Goal: Task Accomplishment & Management: Complete application form

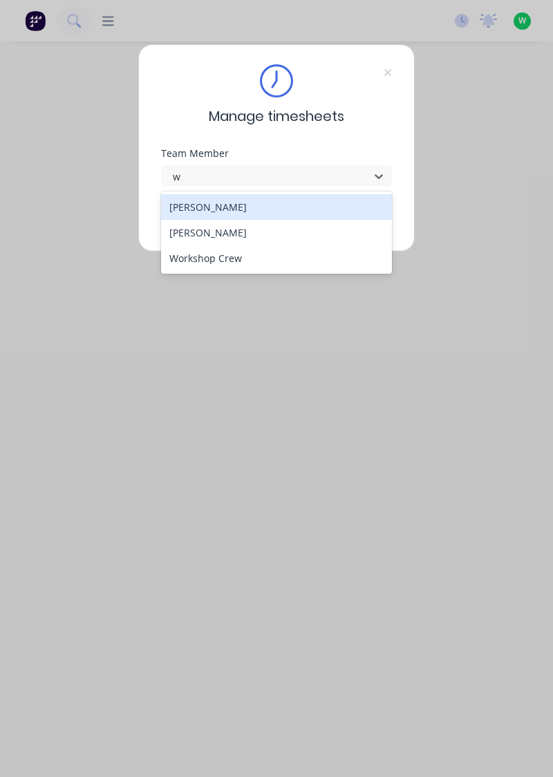
click at [216, 228] on div "[PERSON_NAME]" at bounding box center [277, 233] width 232 height 26
type input "w"
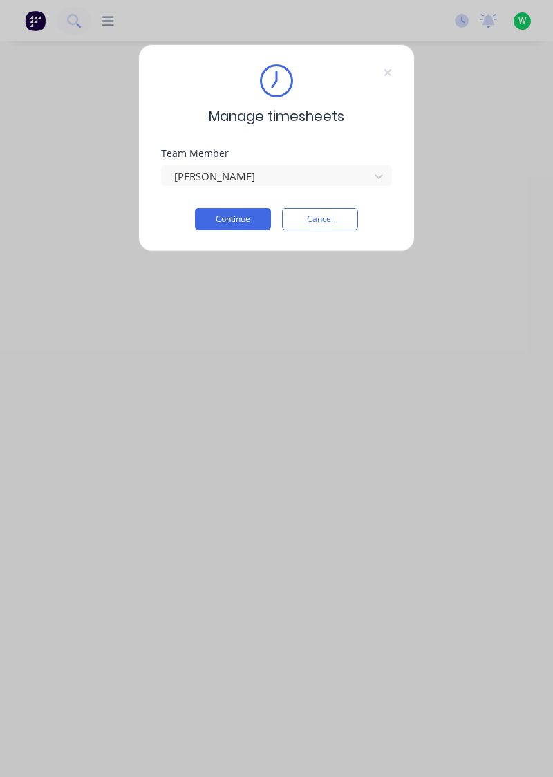
click at [232, 215] on button "Continue" at bounding box center [233, 219] width 76 height 22
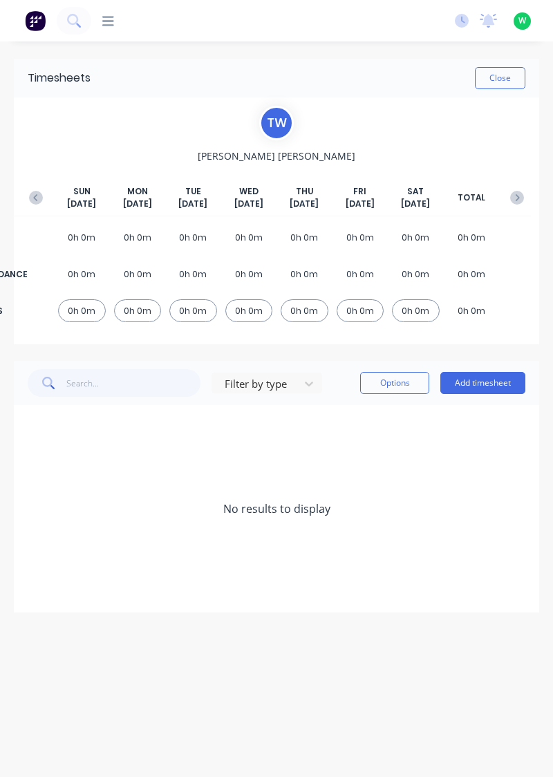
click at [500, 80] on button "Close" at bounding box center [500, 78] width 50 height 22
click at [106, 383] on input "text" at bounding box center [133, 383] width 135 height 28
type input "Shims"
click at [485, 381] on button "Add timesheet" at bounding box center [482, 383] width 85 height 22
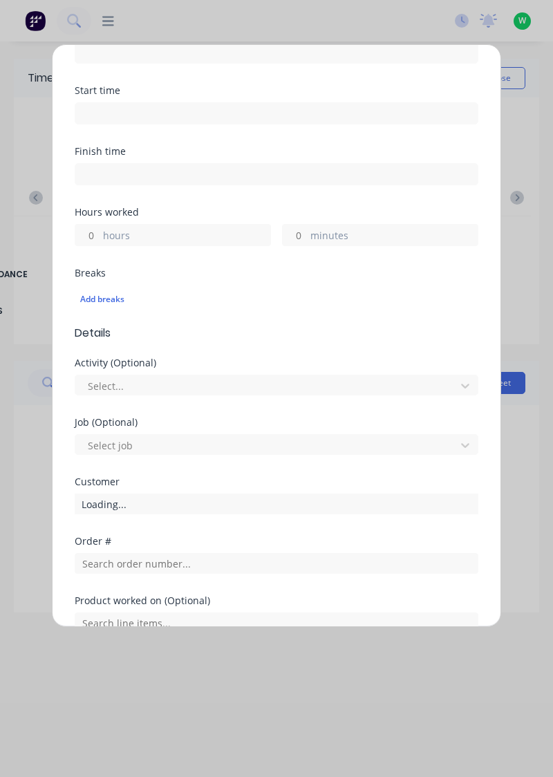
scroll to position [341, 0]
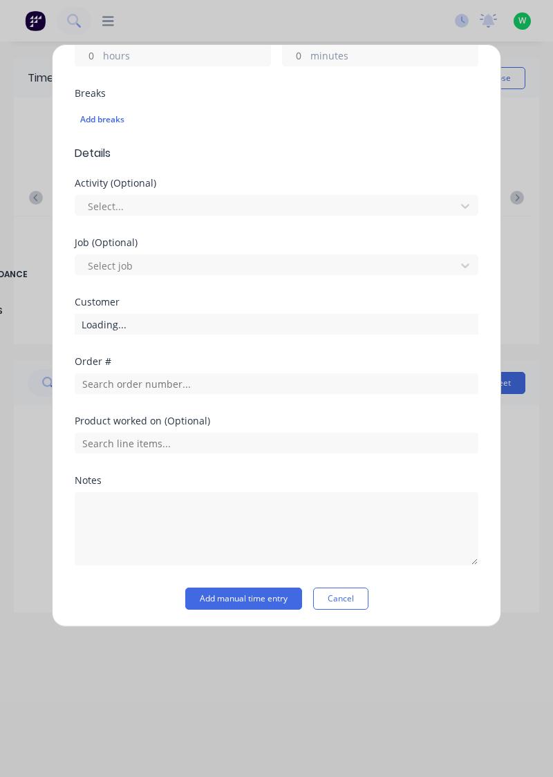
click at [350, 601] on button "Cancel" at bounding box center [340, 599] width 55 height 22
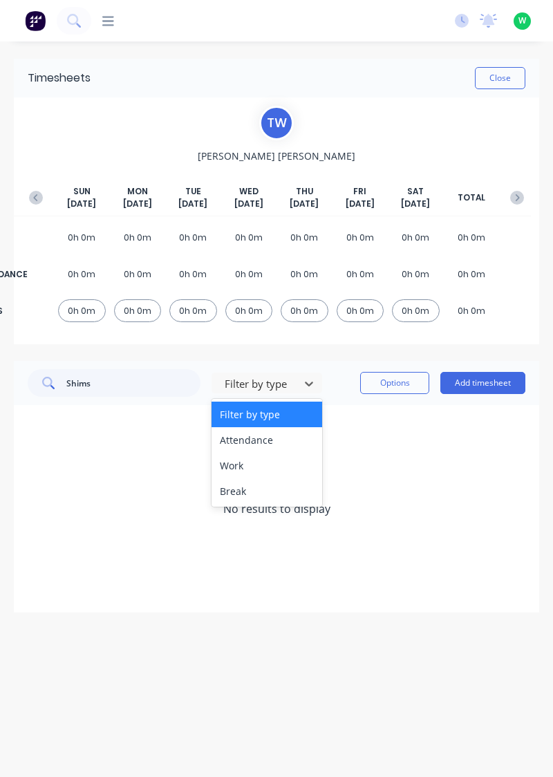
click at [241, 469] on div "Work" at bounding box center [267, 466] width 111 height 26
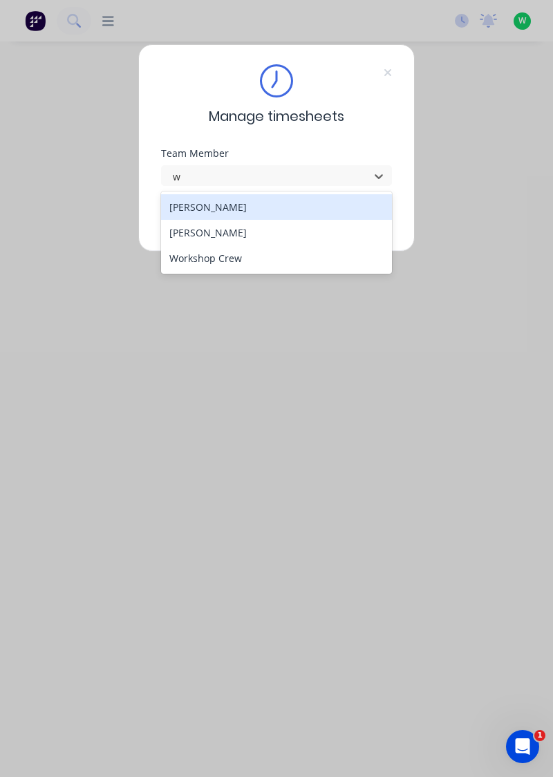
click at [221, 229] on div "[PERSON_NAME]" at bounding box center [277, 233] width 232 height 26
type input "w"
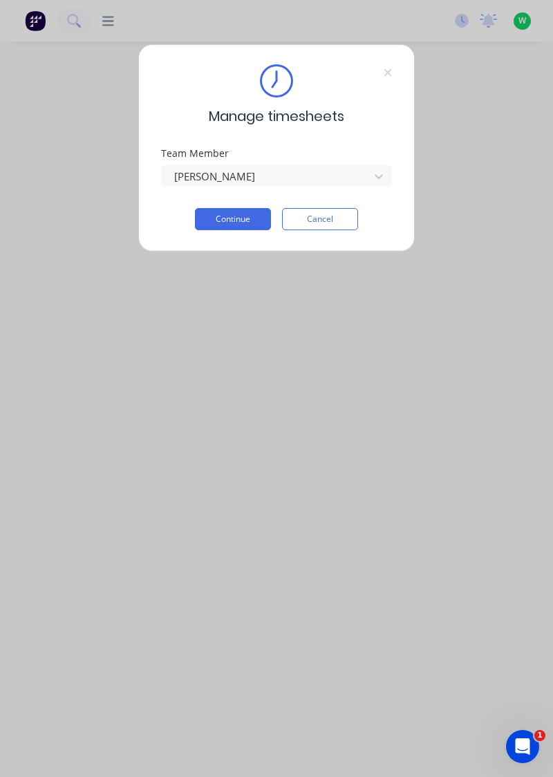
click at [238, 218] on button "Continue" at bounding box center [233, 219] width 76 height 22
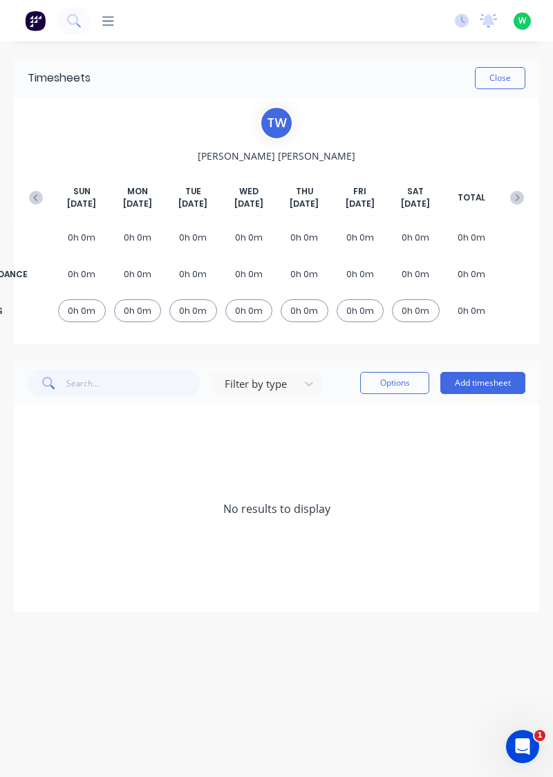
click at [275, 120] on div "T W" at bounding box center [276, 123] width 35 height 35
click at [284, 155] on span "[PERSON_NAME]" at bounding box center [277, 156] width 158 height 15
click at [487, 383] on button "Add timesheet" at bounding box center [482, 383] width 85 height 22
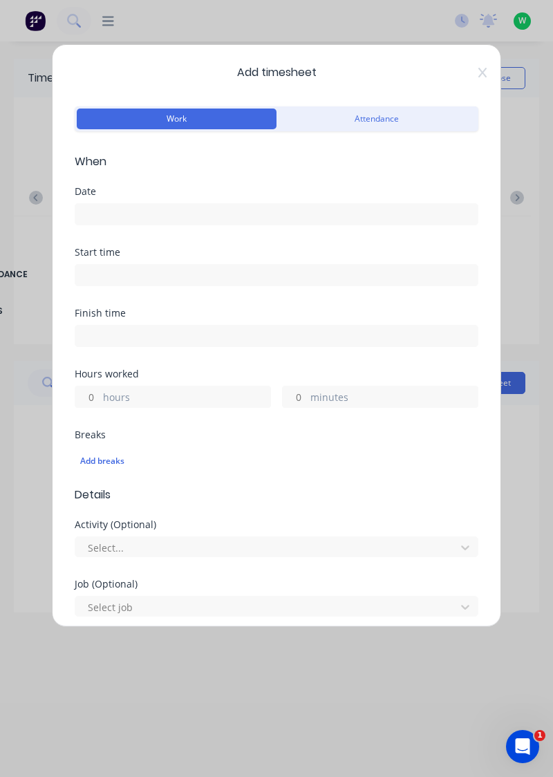
click at [194, 210] on input at bounding box center [276, 214] width 402 height 21
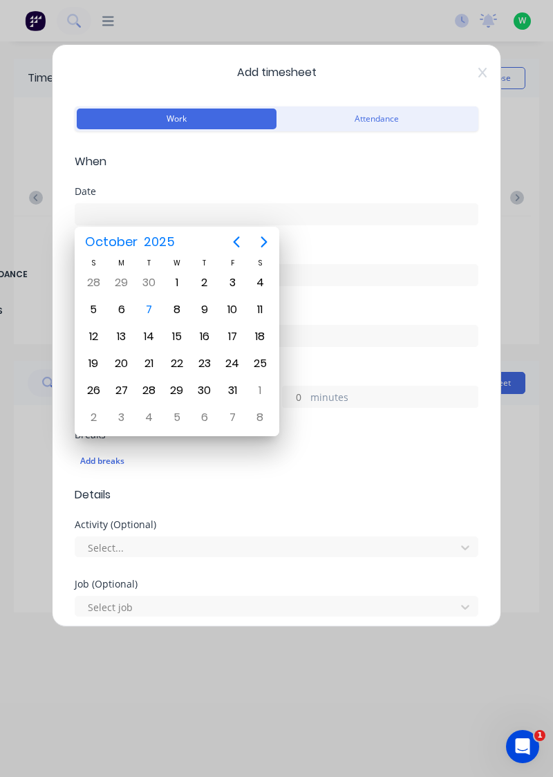
click at [148, 309] on div "7" at bounding box center [149, 309] width 21 height 21
type input "[DATE]"
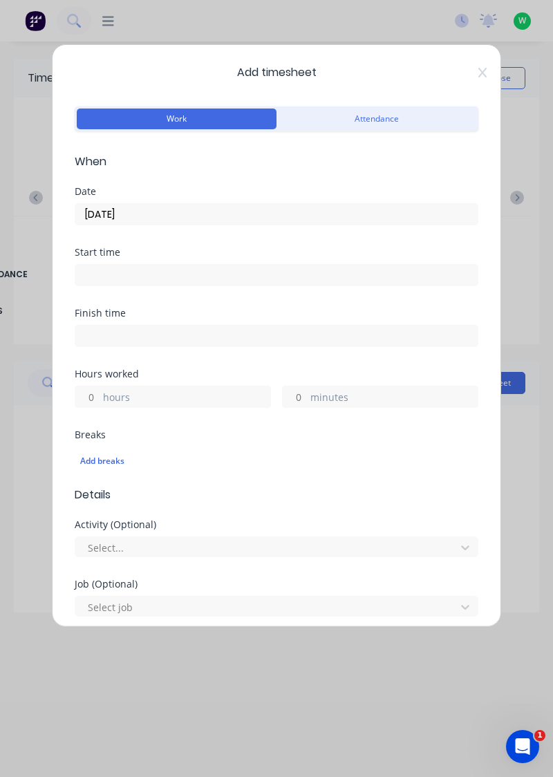
click at [176, 397] on label "hours" at bounding box center [186, 398] width 167 height 17
click at [100, 397] on input "hours" at bounding box center [87, 396] width 24 height 21
type input "4.5"
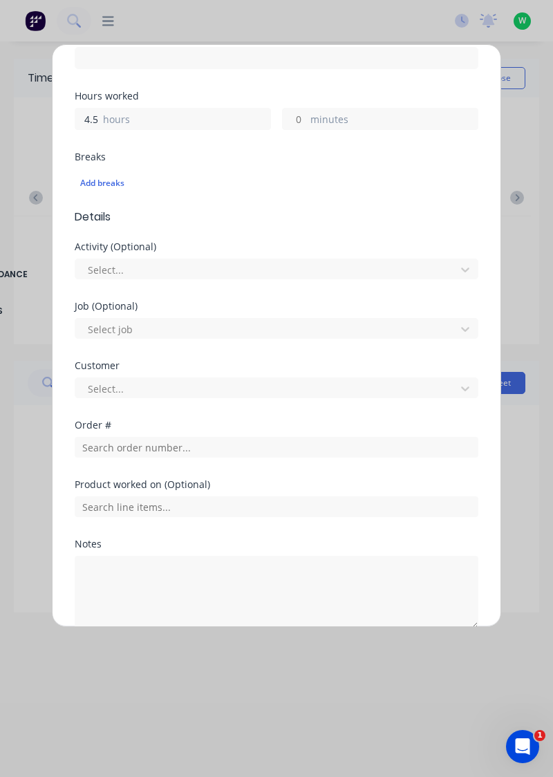
scroll to position [280, 0]
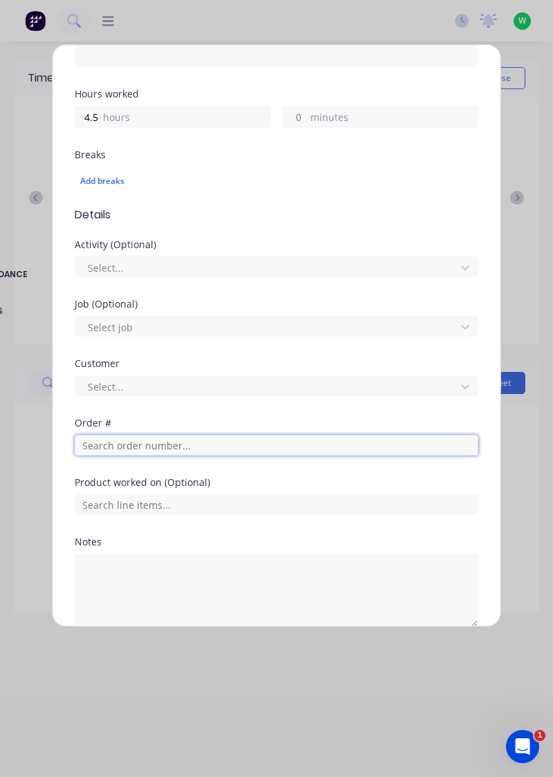
click at [183, 443] on input "text" at bounding box center [277, 445] width 404 height 21
type input "17943"
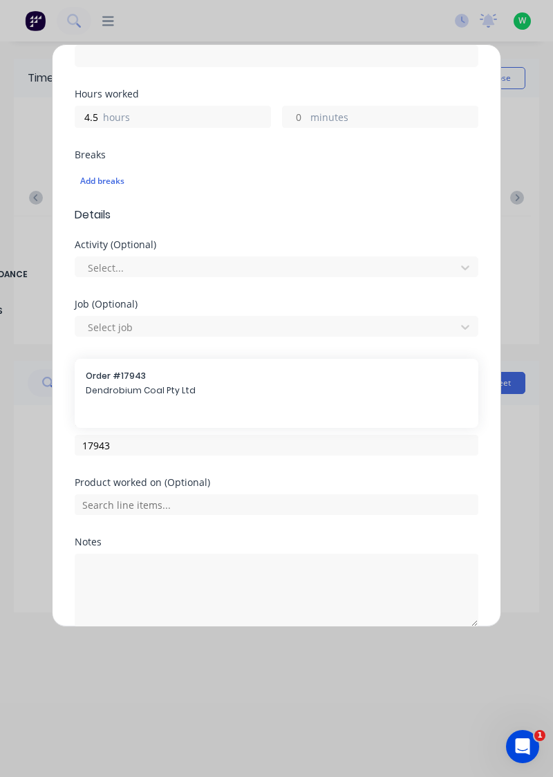
click at [155, 384] on span "Dendrobium Coal Pty Ltd" at bounding box center [277, 390] width 382 height 12
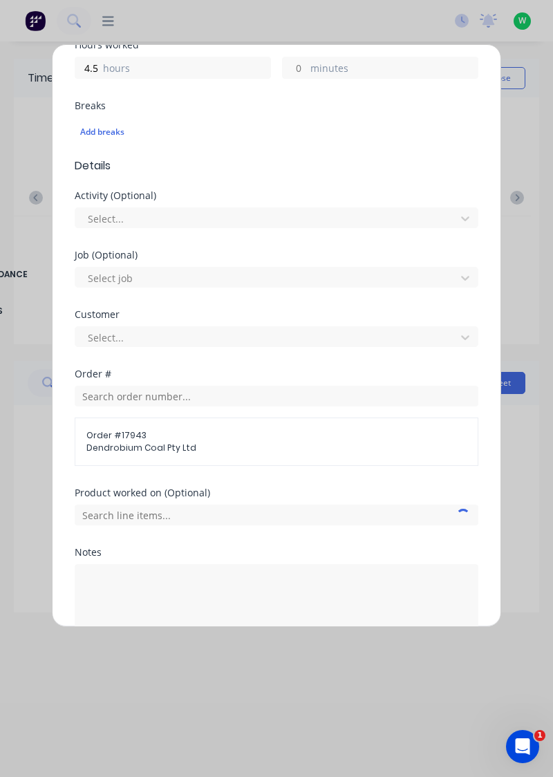
scroll to position [400, 0]
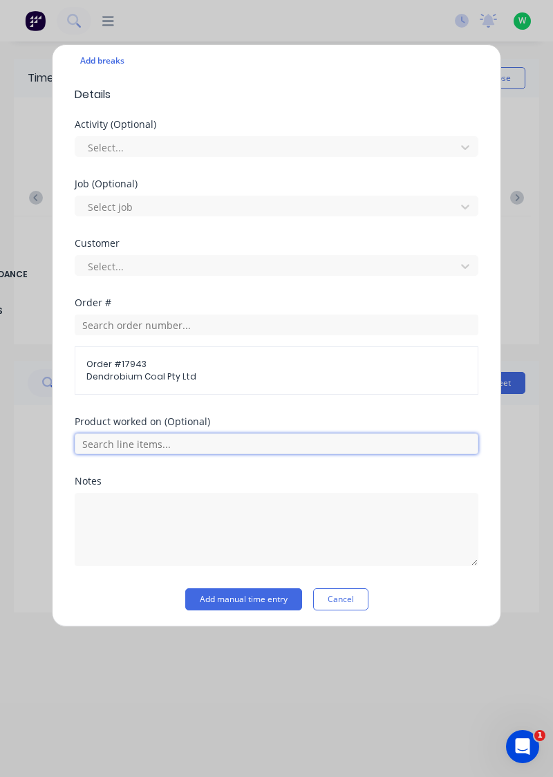
click at [229, 447] on input "text" at bounding box center [277, 443] width 404 height 21
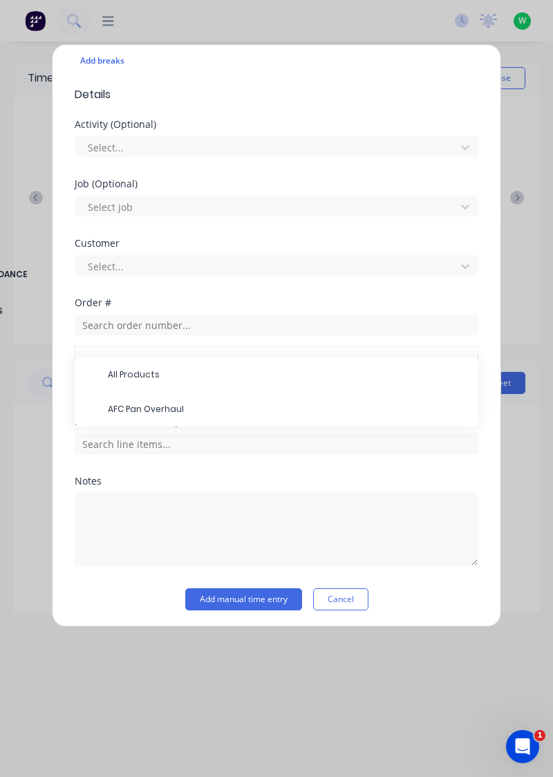
click at [182, 406] on span "AFC Pan Overhaul" at bounding box center [287, 409] width 359 height 12
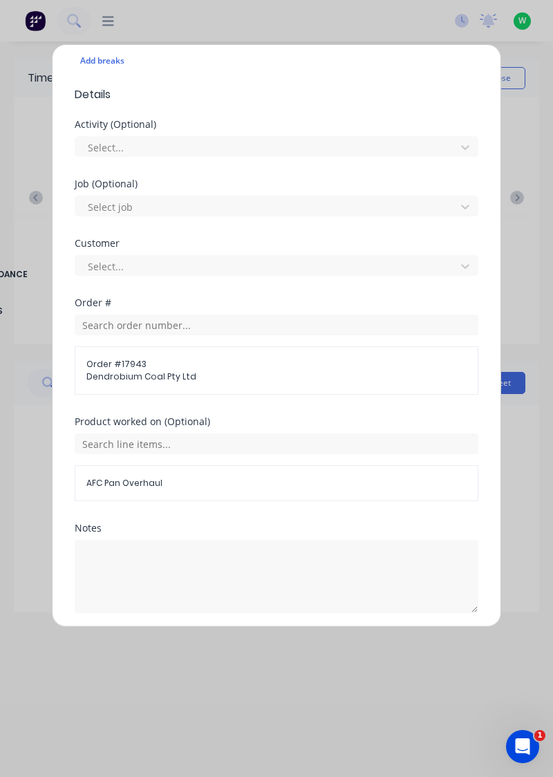
scroll to position [447, 0]
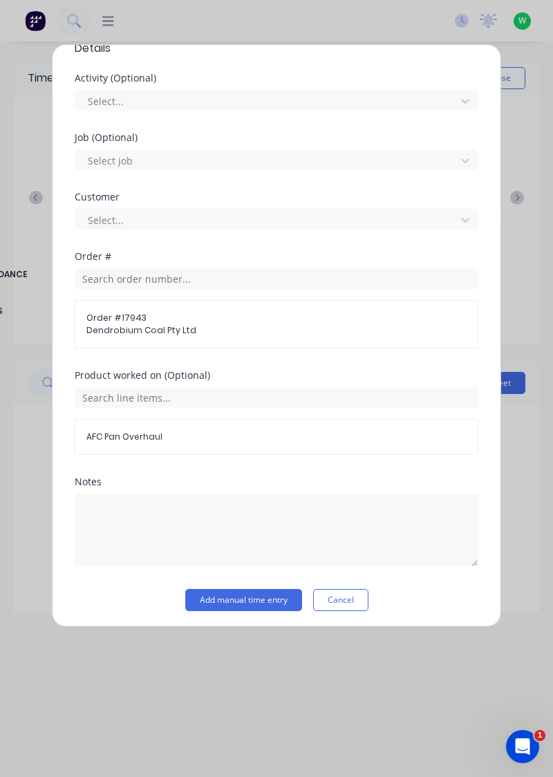
click at [270, 597] on button "Add manual time entry" at bounding box center [243, 600] width 117 height 22
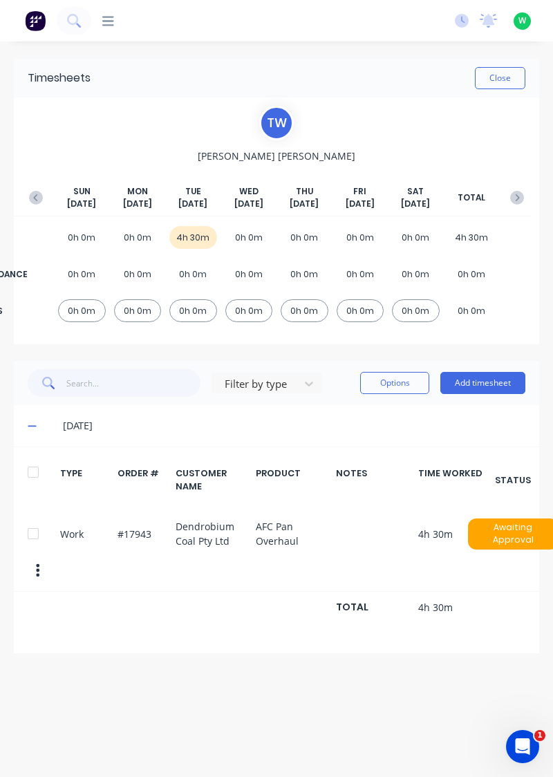
click at [482, 384] on button "Add timesheet" at bounding box center [482, 383] width 85 height 22
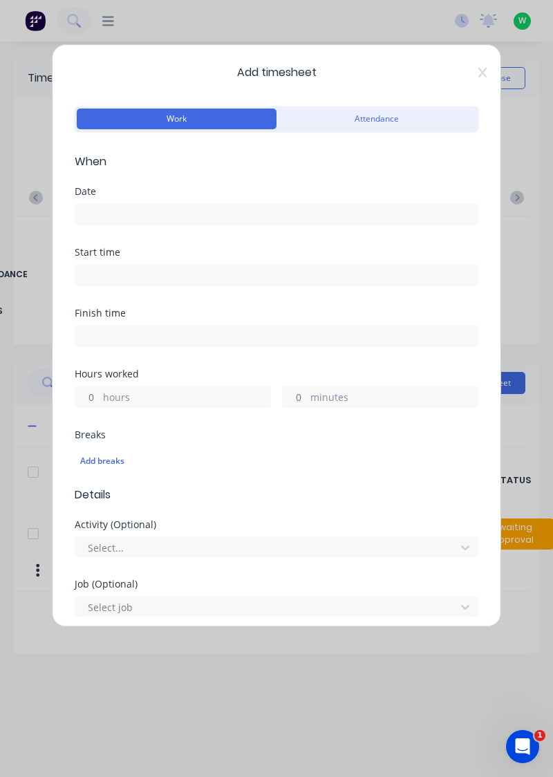
click at [220, 207] on input at bounding box center [276, 214] width 402 height 21
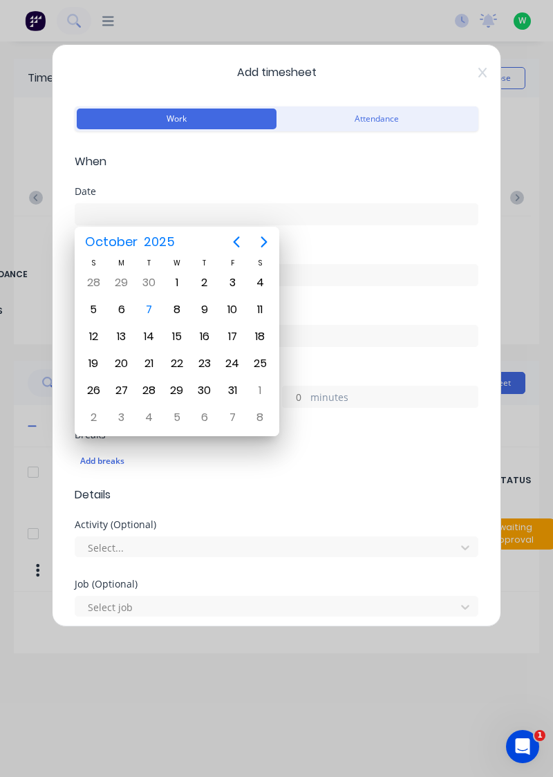
click at [151, 310] on div "7" at bounding box center [149, 309] width 21 height 21
type input "07/10/2025"
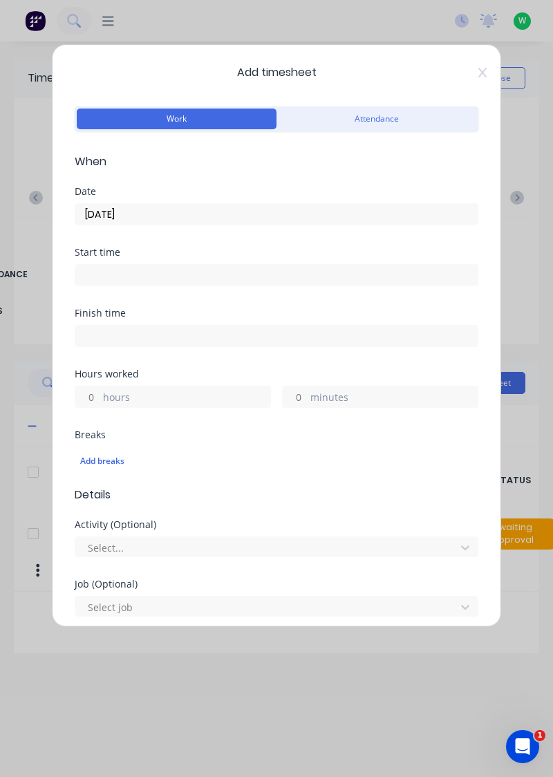
click at [200, 393] on label "hours" at bounding box center [186, 398] width 167 height 17
click at [100, 393] on input "hours" at bounding box center [87, 396] width 24 height 21
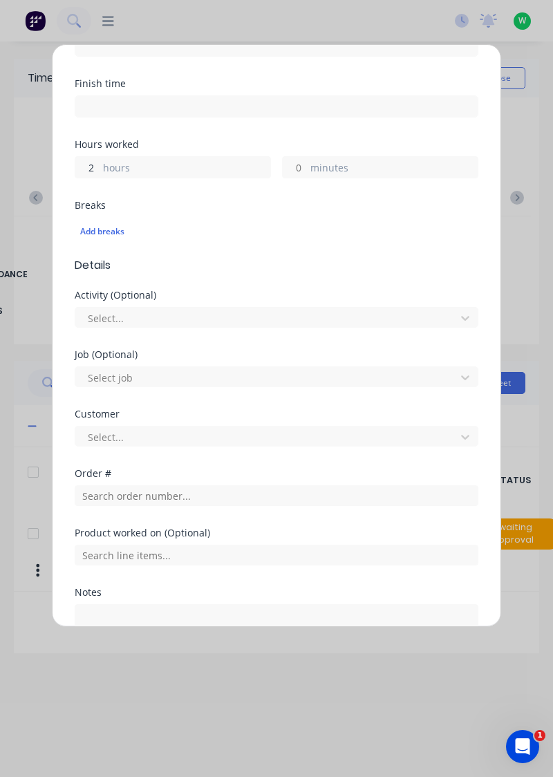
scroll to position [231, 0]
type input "2"
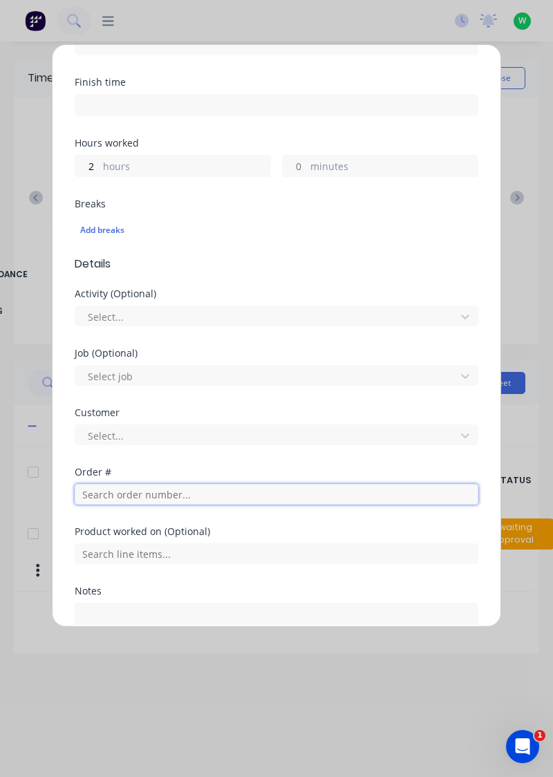
click at [183, 491] on input "text" at bounding box center [277, 494] width 404 height 21
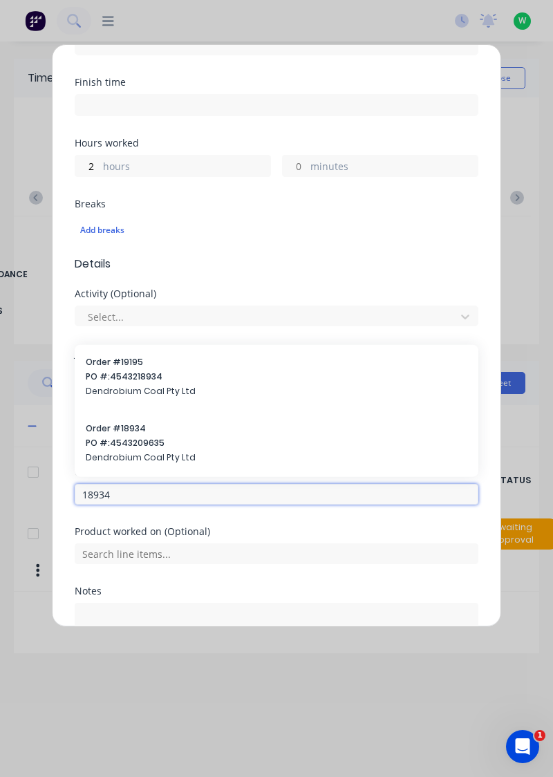
type input "18934"
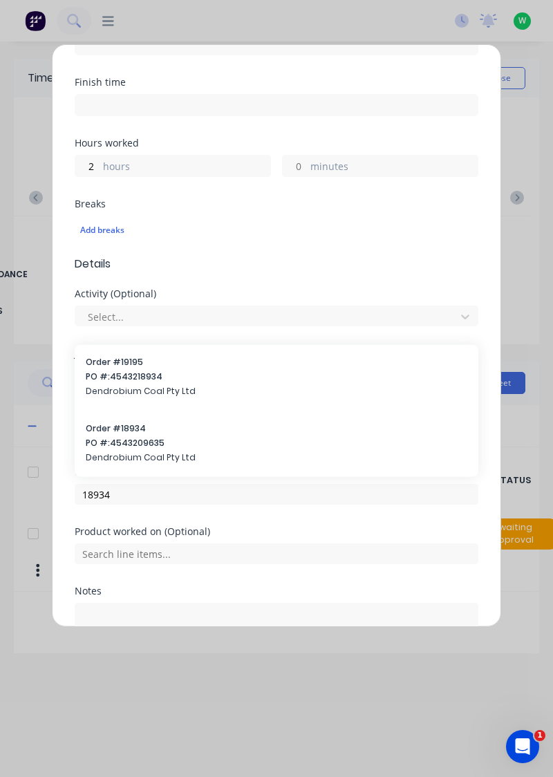
click at [165, 451] on span "Dendrobium Coal Pty Ltd" at bounding box center [277, 457] width 382 height 12
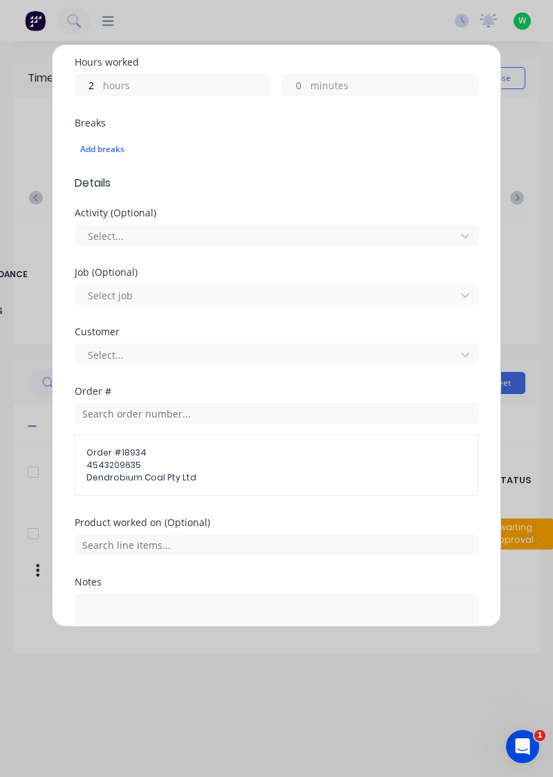
scroll to position [413, 0]
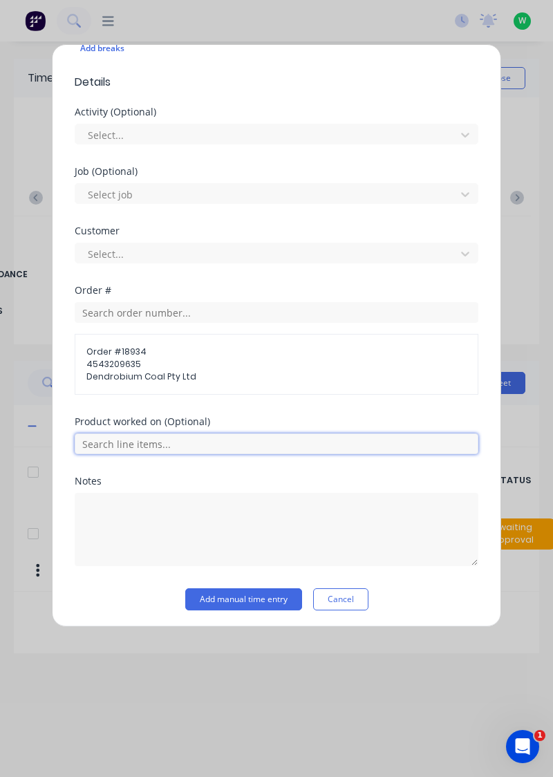
click at [288, 447] on input "text" at bounding box center [277, 443] width 404 height 21
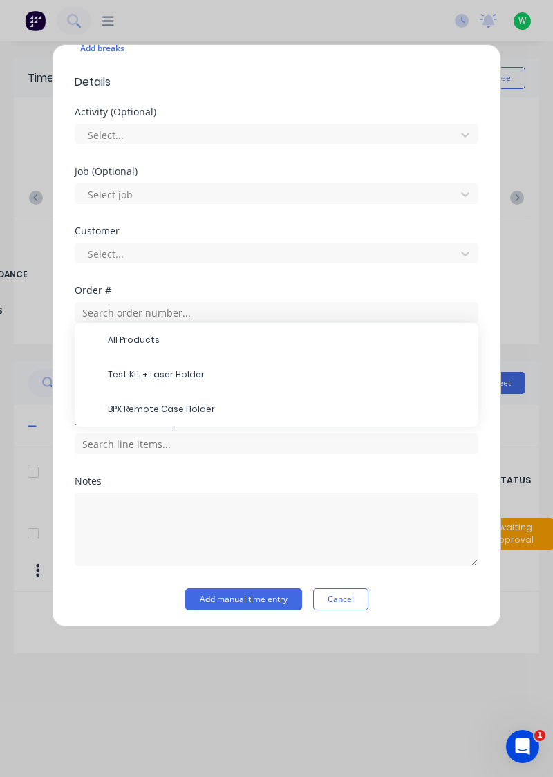
click at [178, 392] on div "BPX Remote Case Holder" at bounding box center [277, 409] width 404 height 35
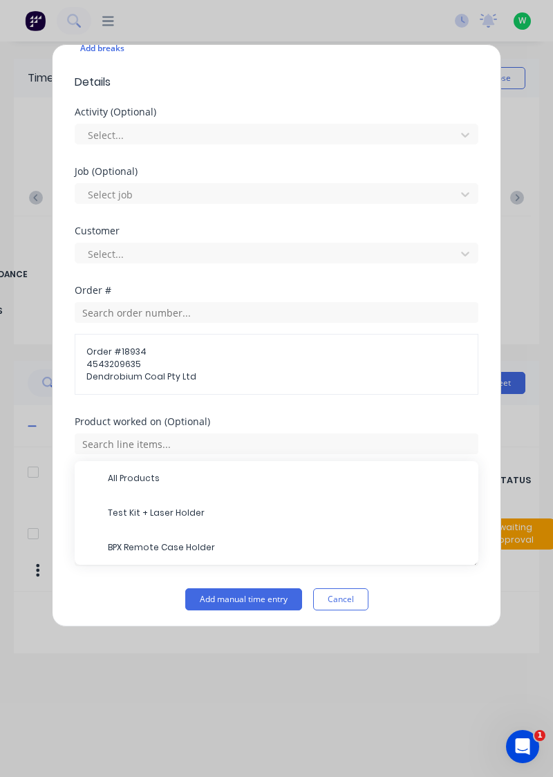
click at [173, 513] on span "Test Kit + Laser Holder" at bounding box center [287, 513] width 359 height 12
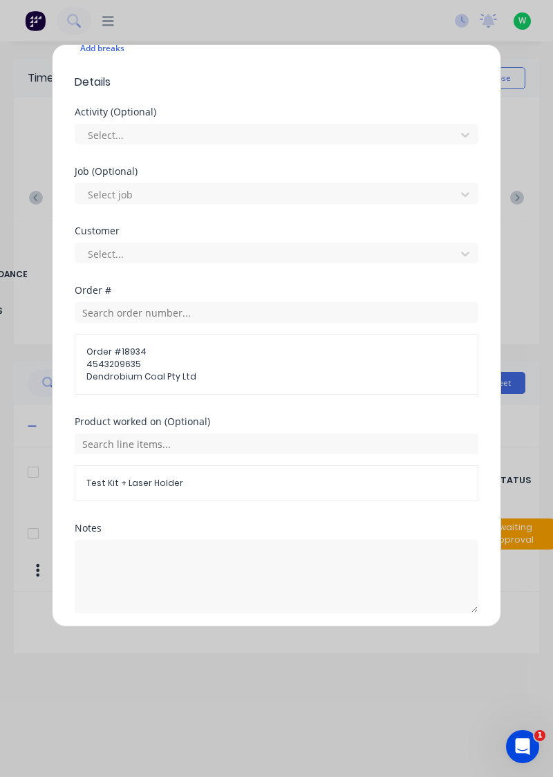
scroll to position [459, 0]
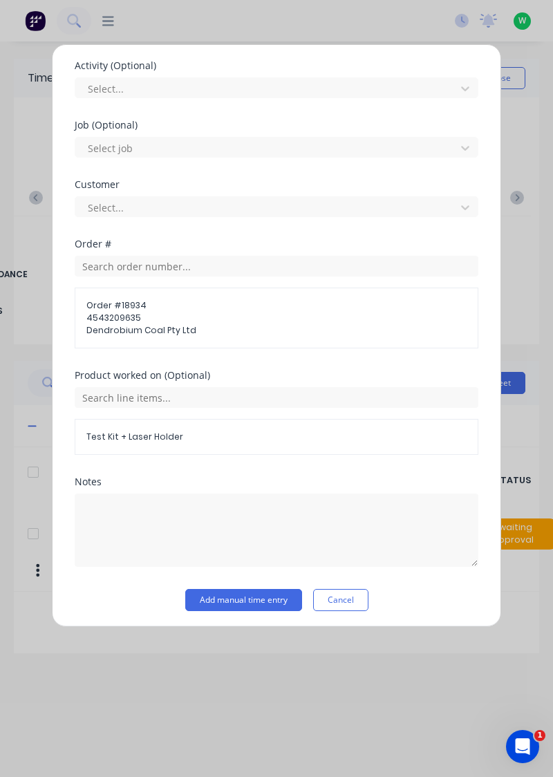
click at [265, 600] on button "Add manual time entry" at bounding box center [243, 600] width 117 height 22
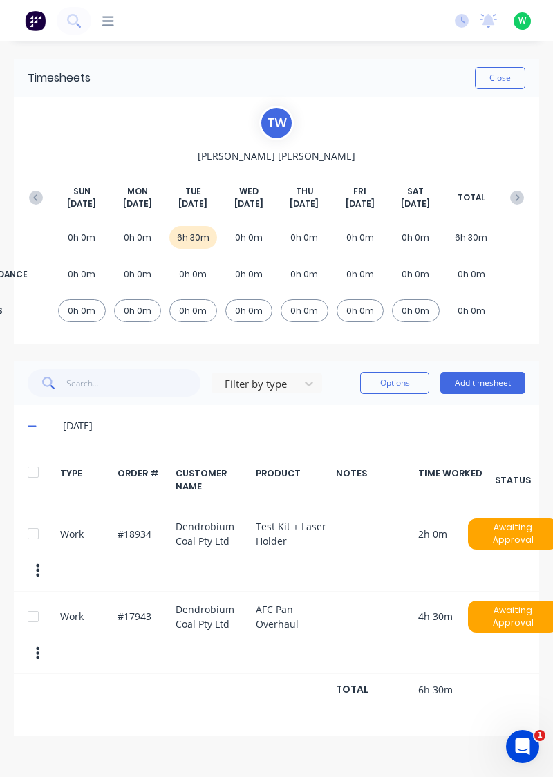
click at [106, 26] on icon at bounding box center [108, 21] width 12 height 10
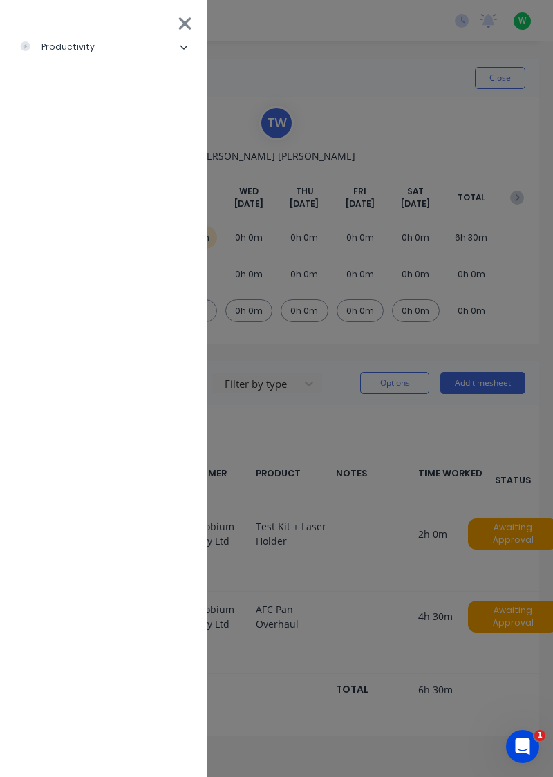
click at [183, 48] on icon at bounding box center [184, 48] width 8 height 4
click at [183, 21] on icon at bounding box center [185, 23] width 12 height 12
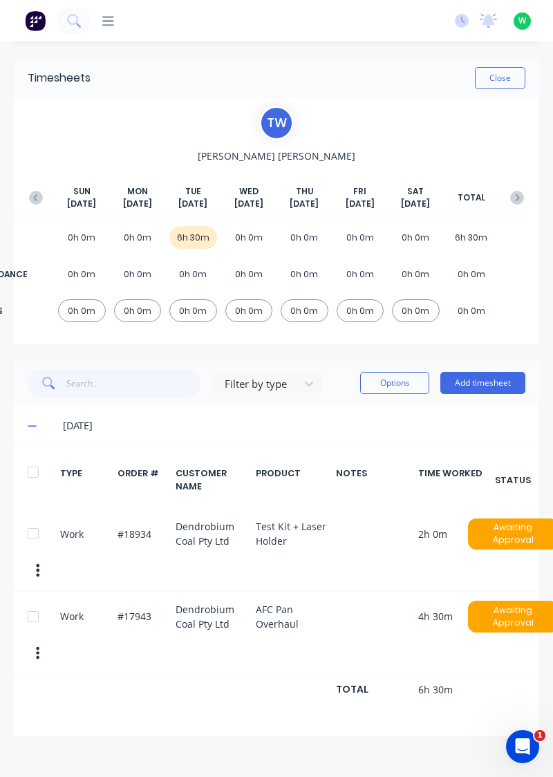
click at [488, 382] on button "Add timesheet" at bounding box center [482, 383] width 85 height 22
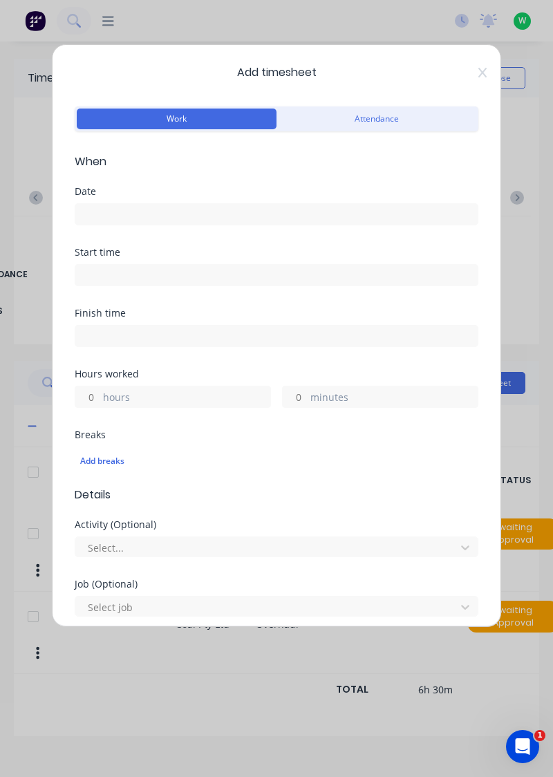
click at [189, 209] on input at bounding box center [276, 214] width 402 height 21
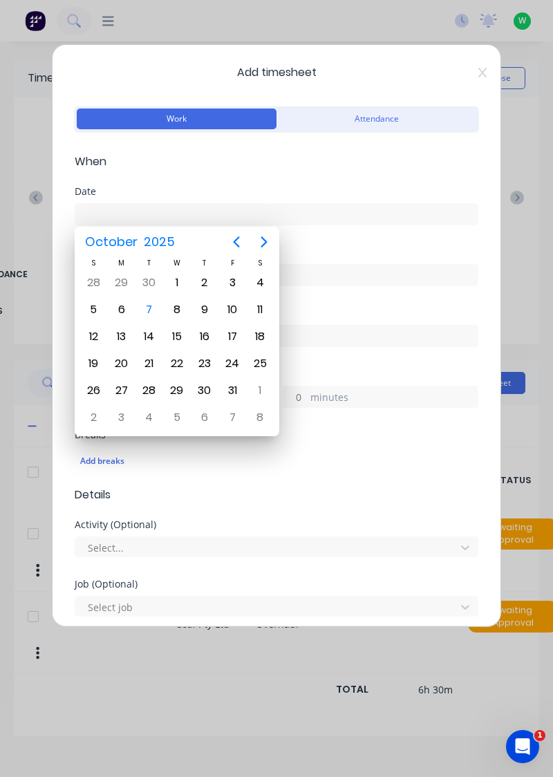
click at [151, 308] on div "7" at bounding box center [149, 309] width 21 height 21
type input "07/10/2025"
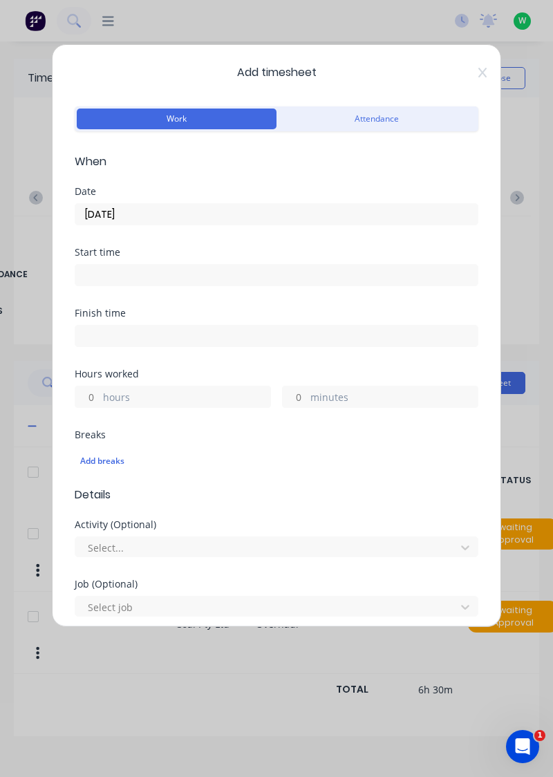
click at [170, 393] on label "hours" at bounding box center [186, 398] width 167 height 17
click at [100, 393] on input "hours" at bounding box center [87, 396] width 24 height 21
type input "1.5"
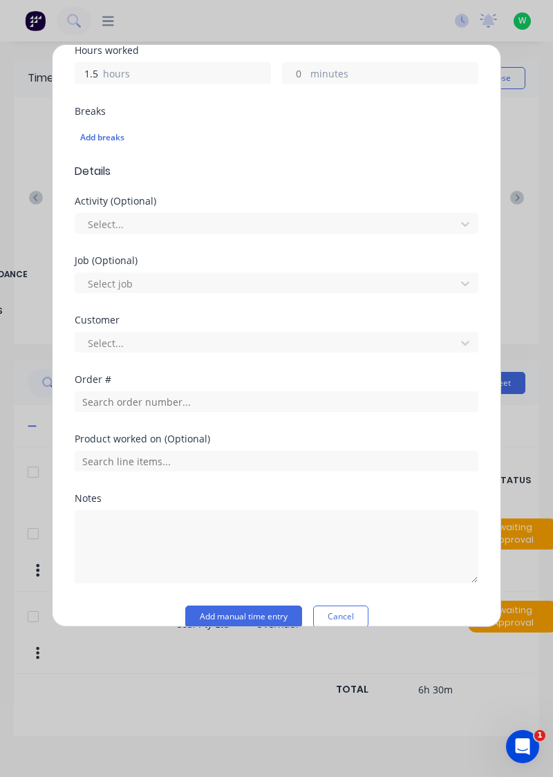
scroll to position [341, 0]
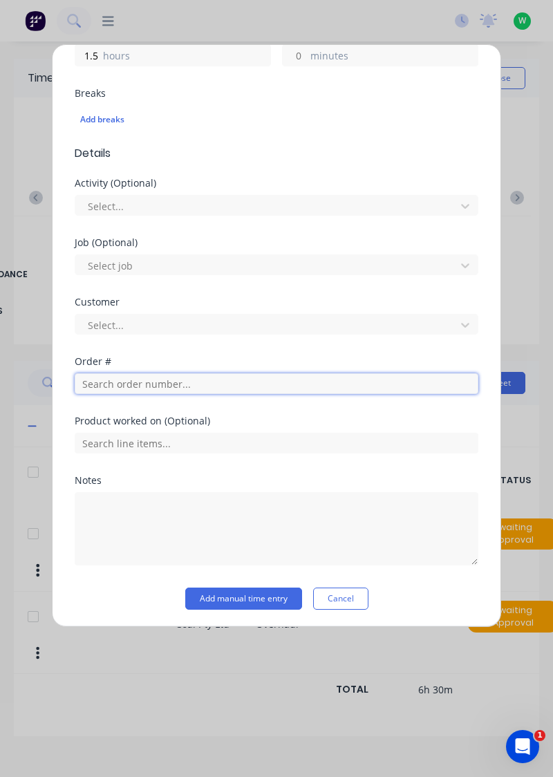
click at [174, 383] on input "text" at bounding box center [277, 383] width 404 height 21
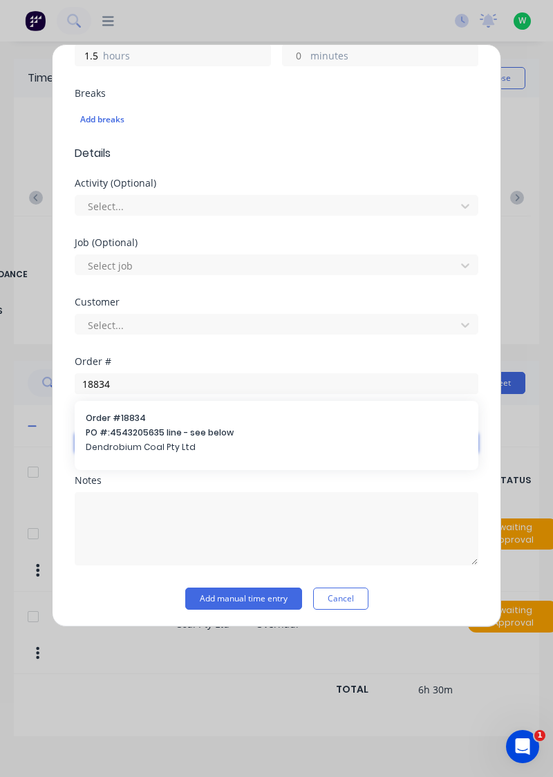
click at [173, 435] on input "text" at bounding box center [277, 443] width 404 height 21
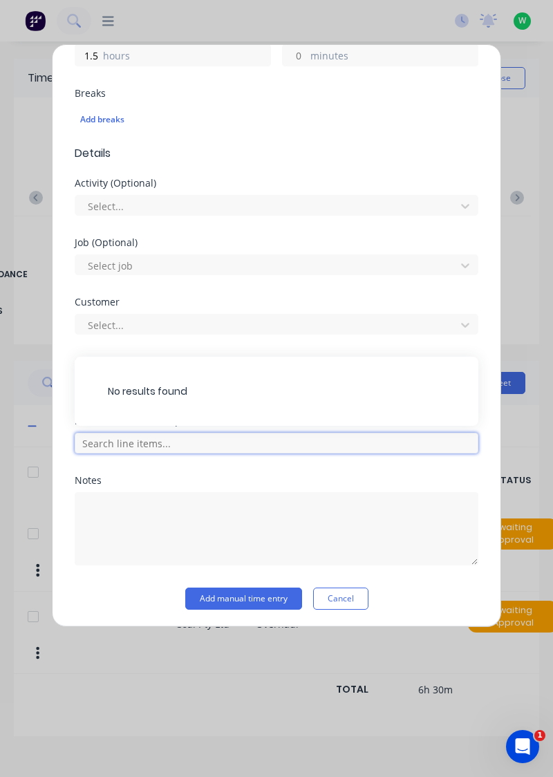
click at [182, 435] on input "text" at bounding box center [277, 443] width 404 height 21
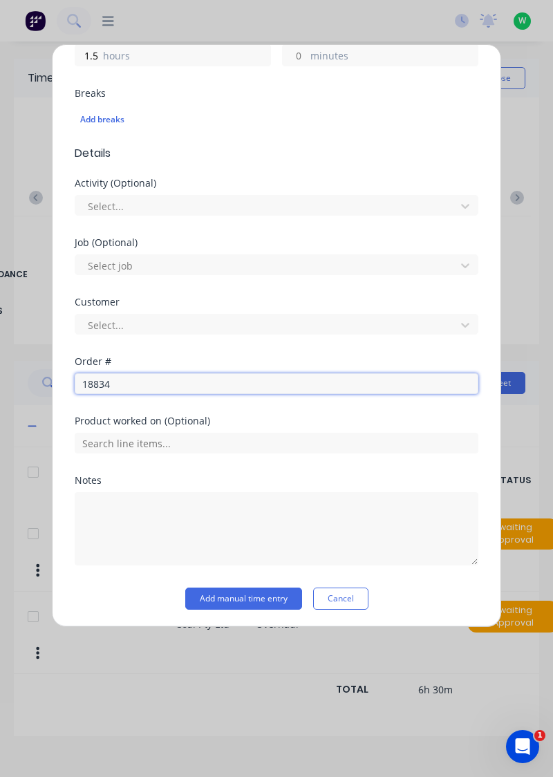
click at [169, 384] on input "18834" at bounding box center [277, 383] width 404 height 21
type input "18834"
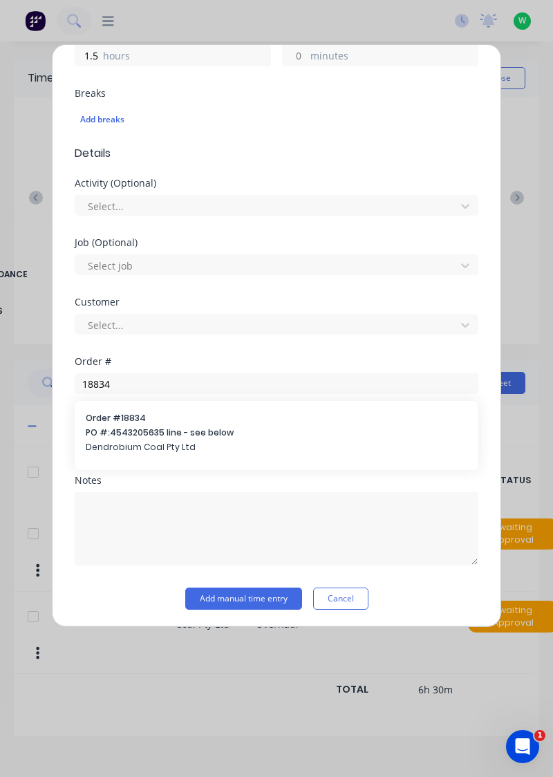
click at [149, 431] on span "PO #: 4543205635 line - see below" at bounding box center [277, 432] width 382 height 12
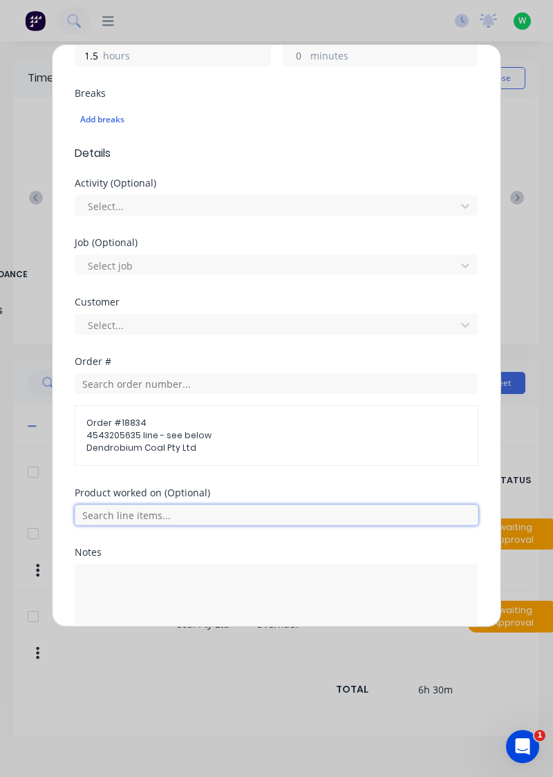
click at [243, 510] on input "text" at bounding box center [277, 515] width 404 height 21
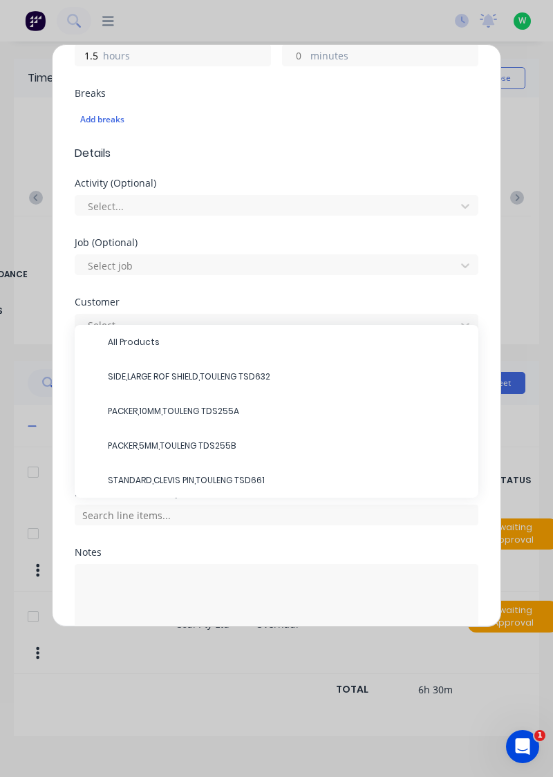
click at [187, 444] on span "PACKER,5MM,TOULENG TDS255B" at bounding box center [287, 446] width 359 height 12
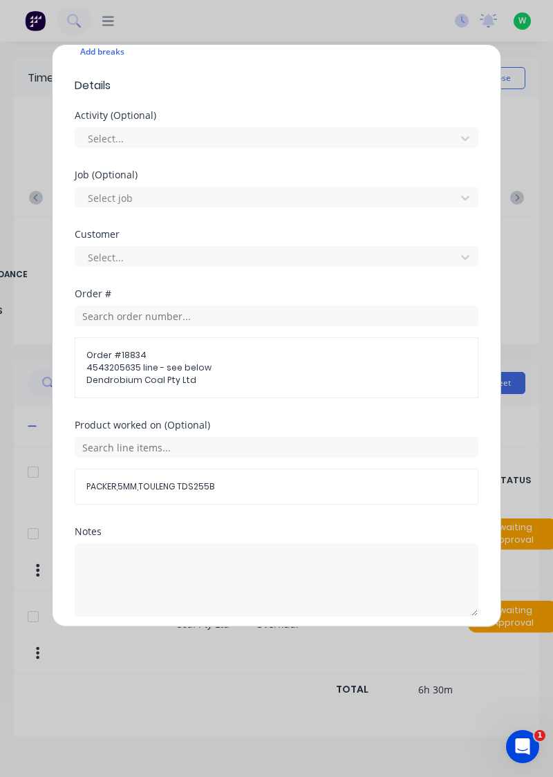
scroll to position [459, 0]
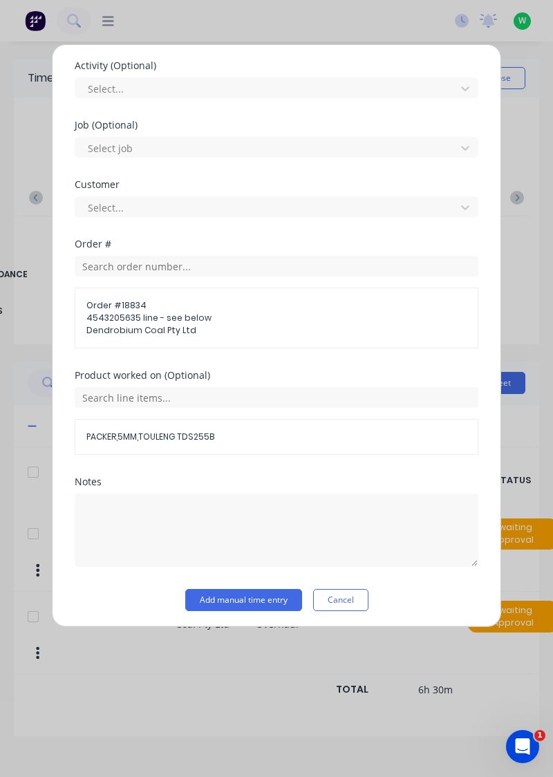
click at [260, 600] on button "Add manual time entry" at bounding box center [243, 600] width 117 height 22
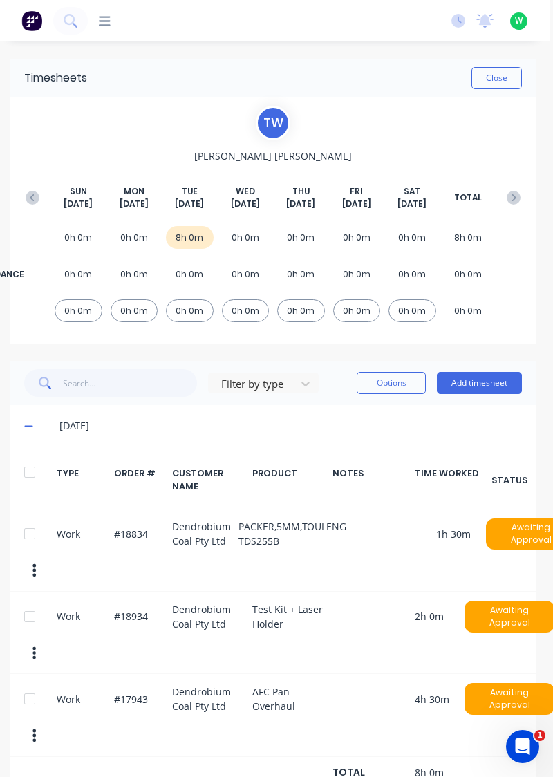
scroll to position [0, 3]
